Goal: Find contact information: Find contact information

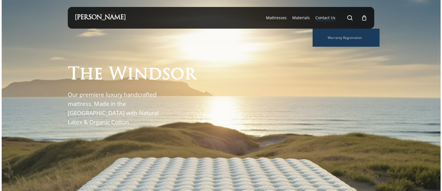
click at [326, 19] on span "Contact Us" at bounding box center [325, 17] width 20 height 5
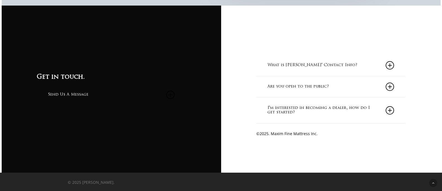
scroll to position [531, 0]
click at [75, 79] on h3 "Get in touch." at bounding box center [111, 77] width 148 height 9
click at [74, 86] on link "Send Us A Message" at bounding box center [111, 94] width 126 height 21
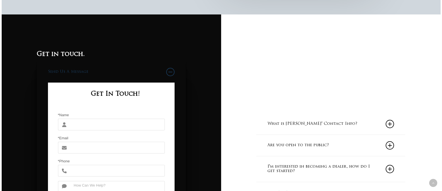
scroll to position [519, 0]
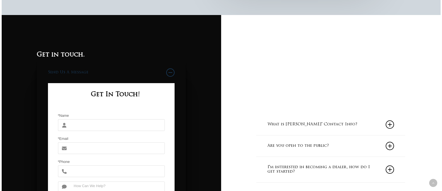
click at [73, 123] on input "*Name" at bounding box center [117, 126] width 94 height 12
click at [114, 128] on input "*Name" at bounding box center [117, 126] width 94 height 12
click at [302, 130] on link "What is Maxim Mattress' Contact Info?" at bounding box center [330, 124] width 126 height 21
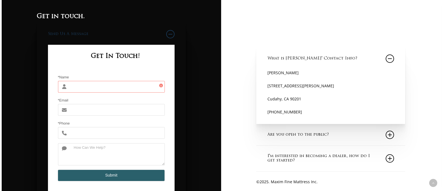
scroll to position [603, 0]
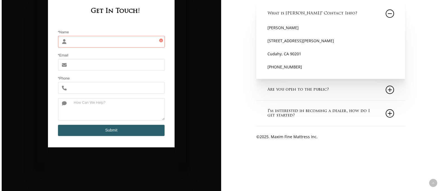
click at [307, 91] on link "Are you open to the public?" at bounding box center [330, 89] width 126 height 21
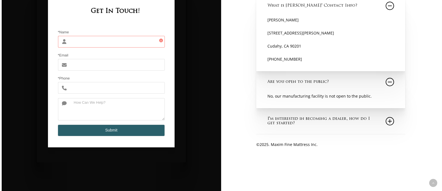
scroll to position [631, 0]
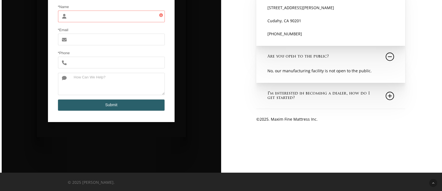
click at [306, 98] on link "I'm interested in becoming a dealer, how do I get started?" at bounding box center [330, 96] width 126 height 26
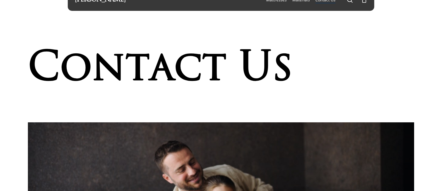
scroll to position [0, 0]
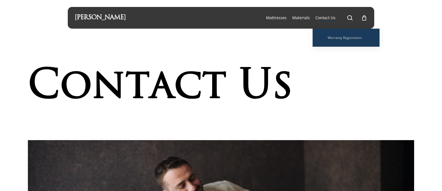
click at [330, 17] on span "Contact Us" at bounding box center [325, 17] width 20 height 5
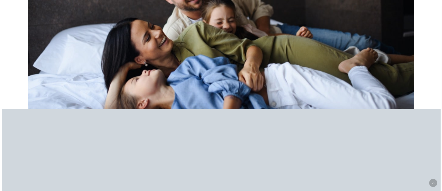
click at [167, 75] on div at bounding box center [221, 13] width 386 height 191
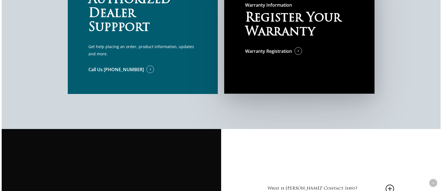
scroll to position [418, 0]
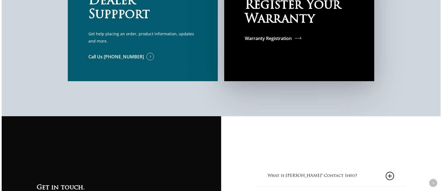
click at [274, 36] on link "Warranty Registration" at bounding box center [273, 38] width 57 height 7
click at [93, 32] on p "Get help placing an order, product information, updates and more." at bounding box center [142, 37] width 108 height 14
click at [139, 55] on link "Call Us (888) 727-1759" at bounding box center [120, 56] width 65 height 7
click at [144, 56] on span at bounding box center [144, 57] width 0 height 6
click at [131, 57] on link "Call Us (888) 727-1759" at bounding box center [120, 56] width 65 height 7
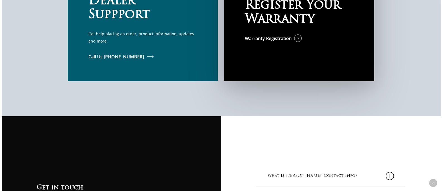
click at [146, 57] on h5 "Call Us (888) 727-1759" at bounding box center [142, 56] width 108 height 7
click at [144, 57] on span at bounding box center [144, 57] width 0 height 6
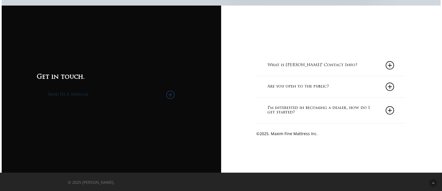
scroll to position [531, 0]
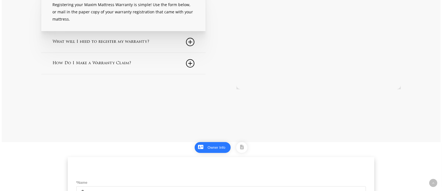
scroll to position [139, 0]
